Goal: Transaction & Acquisition: Purchase product/service

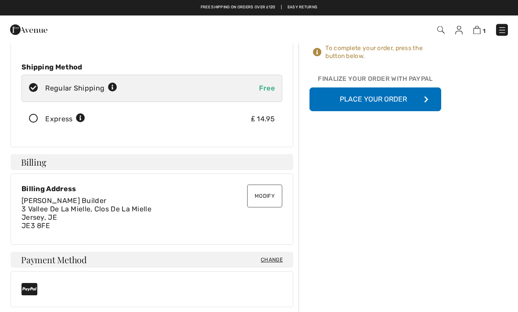
scroll to position [108, 0]
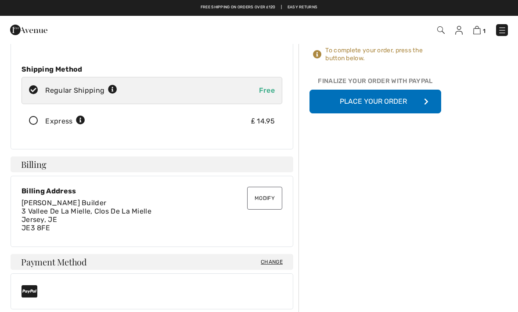
click at [402, 102] on button "Place Your Order" at bounding box center [376, 102] width 132 height 24
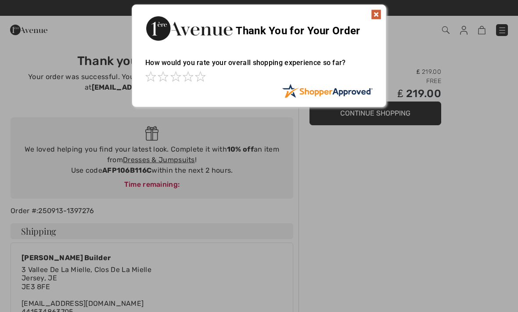
click at [341, 171] on div at bounding box center [259, 156] width 518 height 312
click at [381, 13] on img at bounding box center [376, 14] width 11 height 11
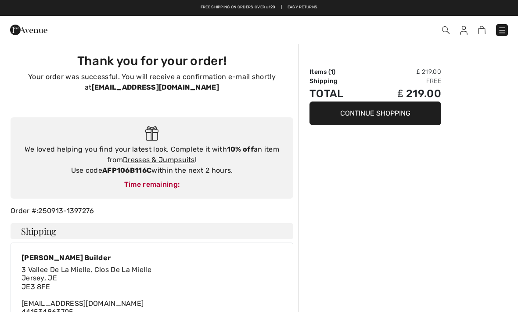
click at [371, 120] on button "Continue Shopping" at bounding box center [376, 113] width 132 height 24
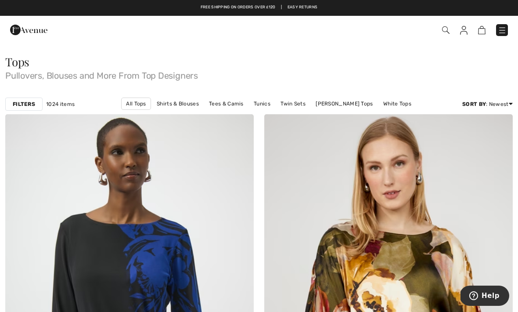
click at [336, 103] on link "[PERSON_NAME] Tops" at bounding box center [345, 103] width 66 height 11
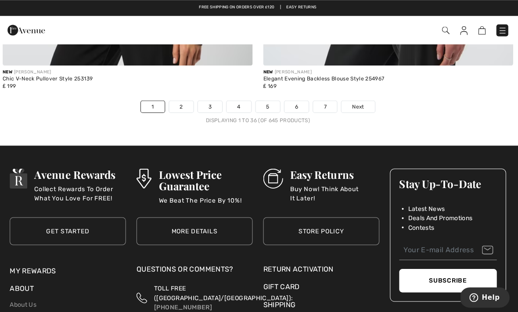
scroll to position [7692, 0]
click at [359, 102] on span "Next" at bounding box center [359, 106] width 12 height 8
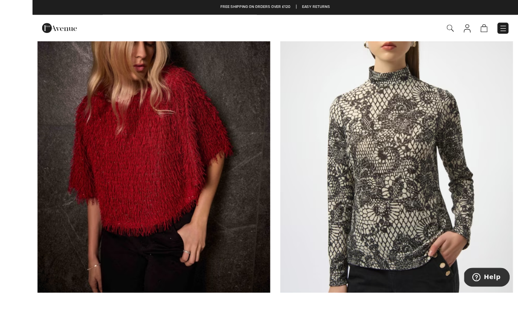
scroll to position [3176, 0]
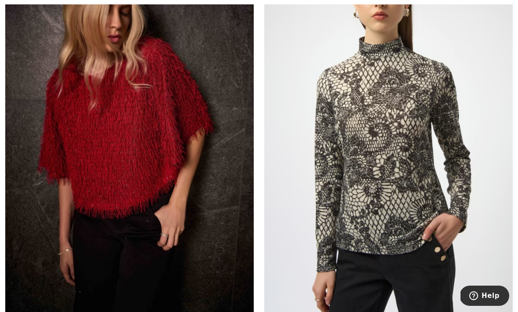
click at [87, 197] on img at bounding box center [129, 127] width 249 height 373
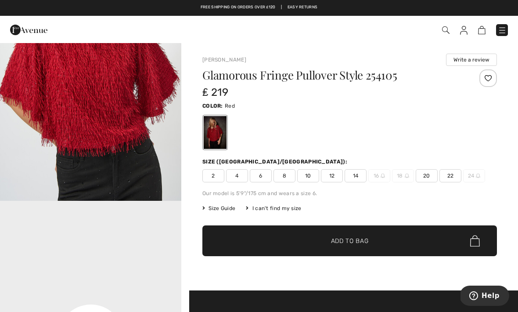
scroll to position [384, 0]
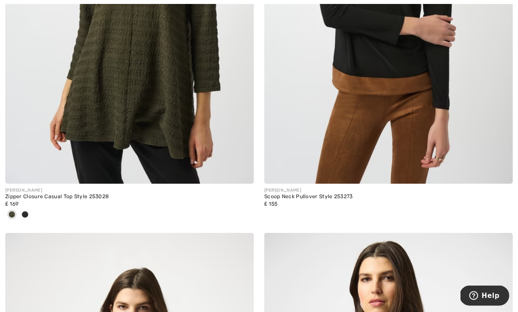
scroll to position [5915, 0]
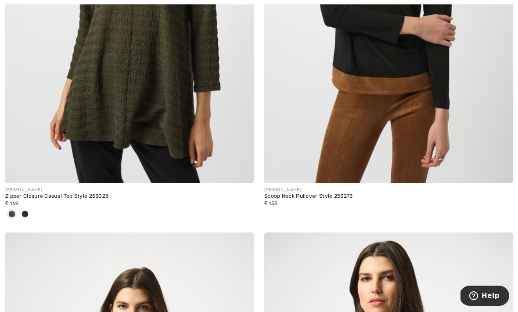
click at [27, 210] on span at bounding box center [25, 213] width 7 height 7
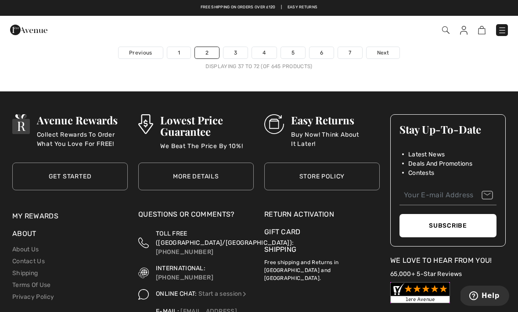
scroll to position [7784, 0]
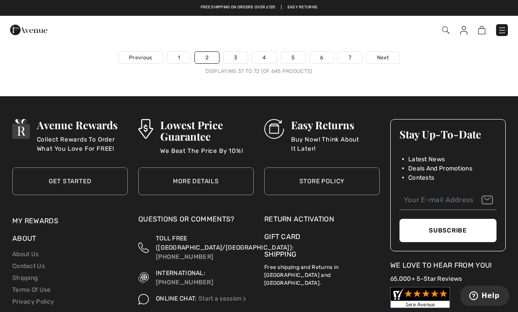
click at [392, 52] on link "Next" at bounding box center [383, 57] width 33 height 11
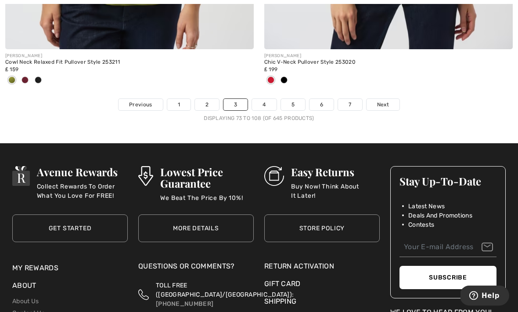
scroll to position [7695, 0]
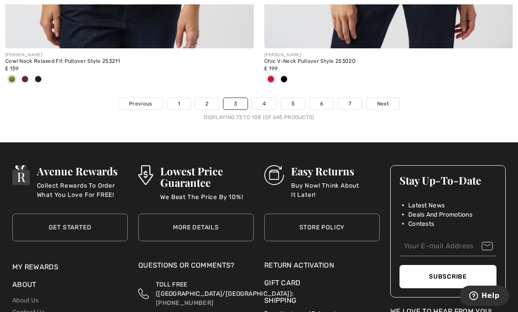
click at [264, 100] on link "4" at bounding box center [264, 103] width 24 height 11
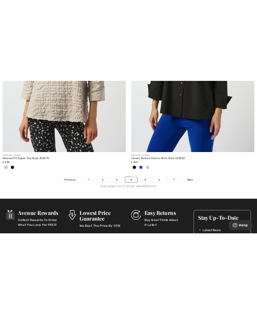
scroll to position [3994, 0]
